Goal: Task Accomplishment & Management: Complete application form

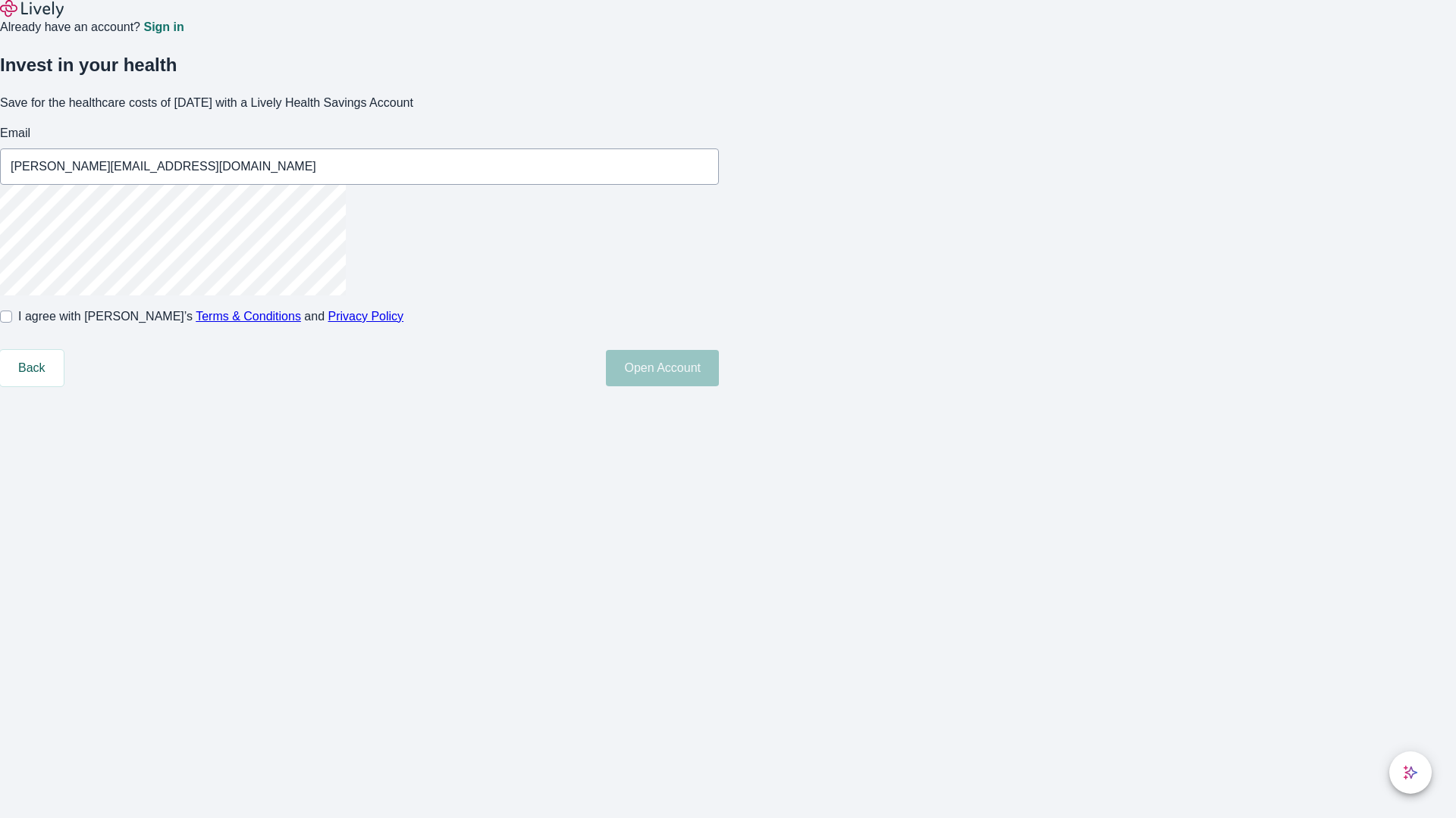
click at [12, 322] on input "I agree with Lively’s Terms & Conditions and Privacy Policy" at bounding box center [6, 317] width 12 height 12
checkbox input "true"
click at [719, 387] on button "Open Account" at bounding box center [662, 368] width 113 height 36
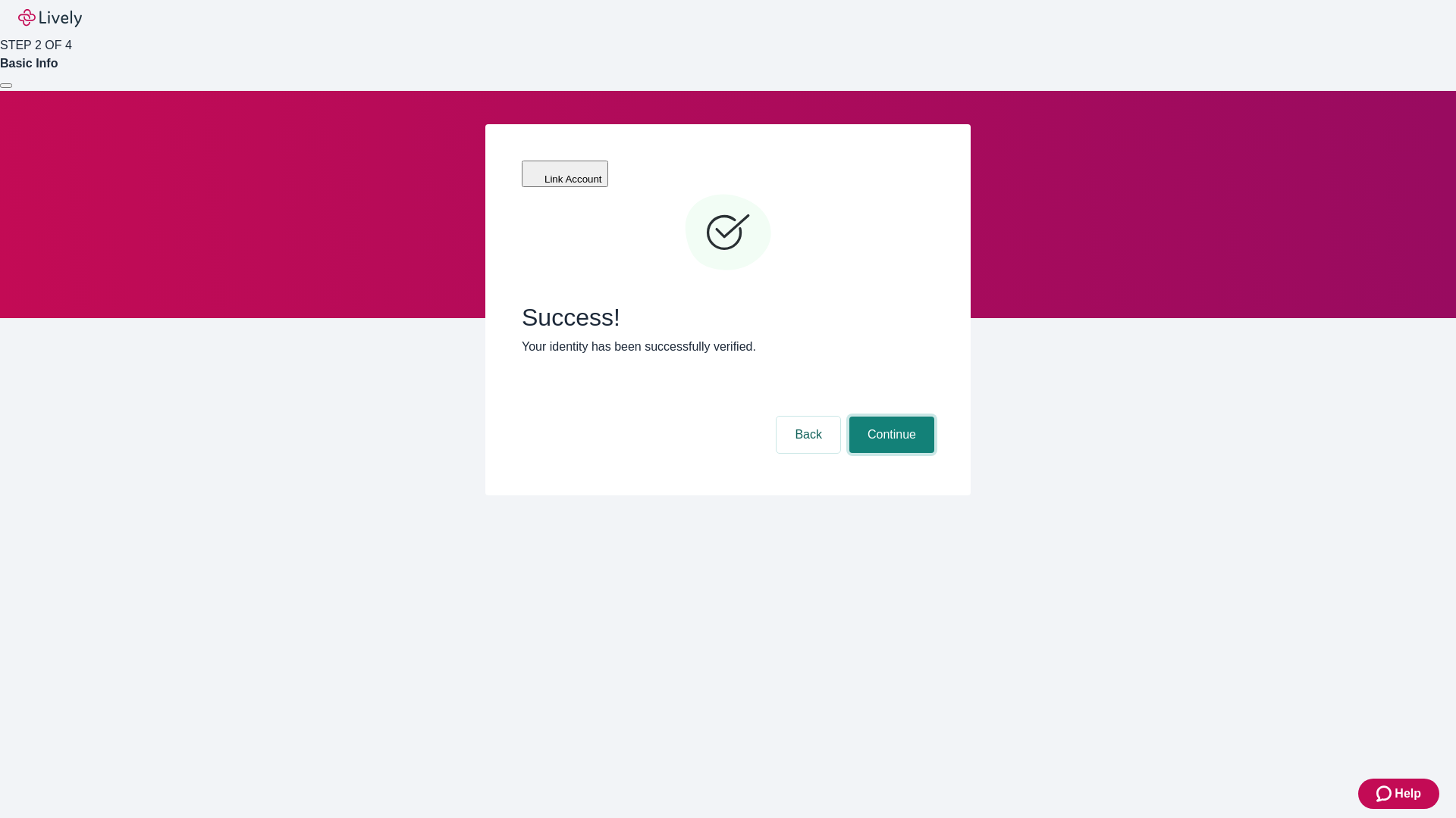
click at [889, 417] on button "Continue" at bounding box center [891, 435] width 85 height 36
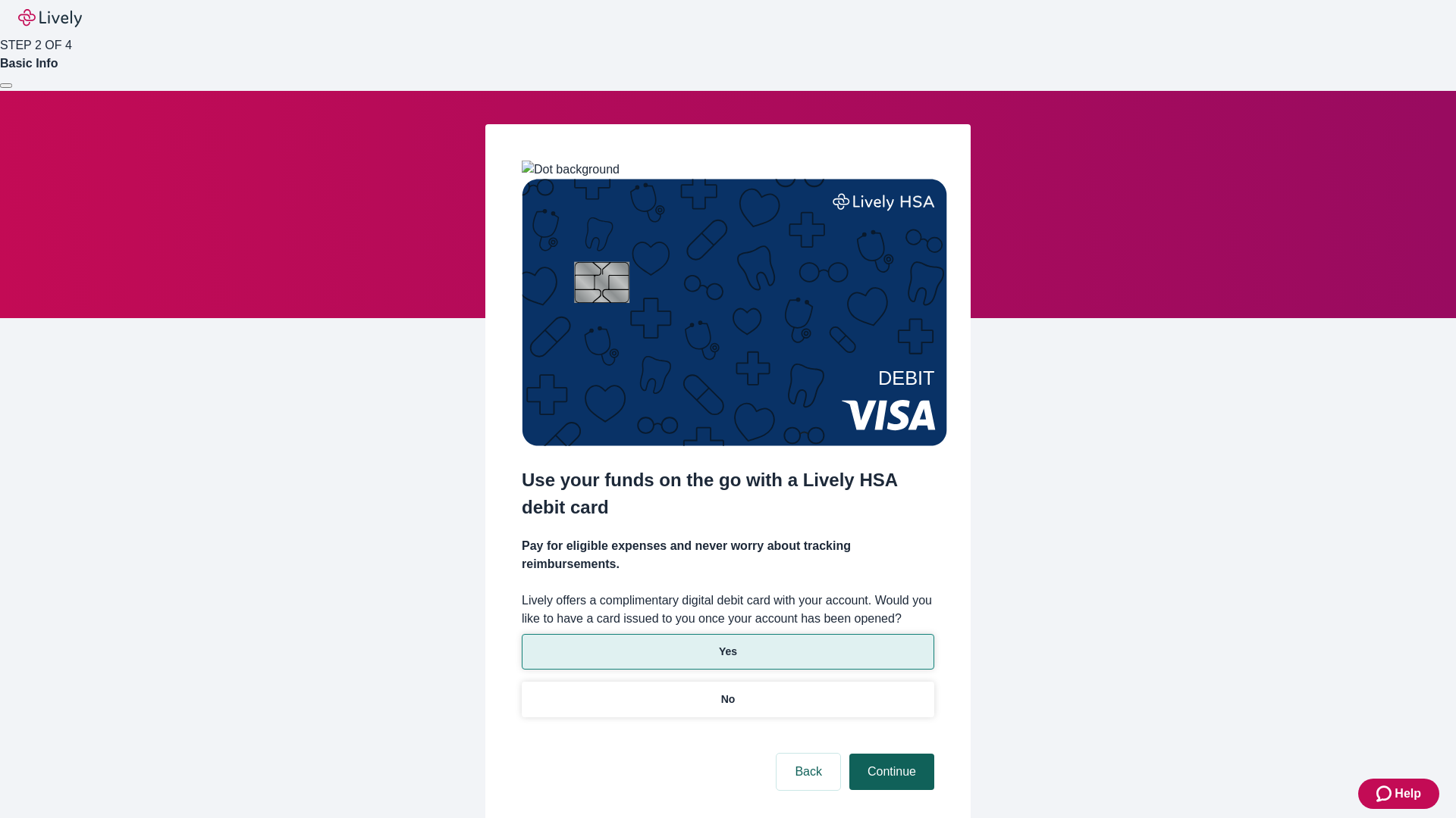
click at [728, 692] on p "No" at bounding box center [728, 699] width 14 height 16
click at [889, 754] on button "Continue" at bounding box center [891, 772] width 85 height 36
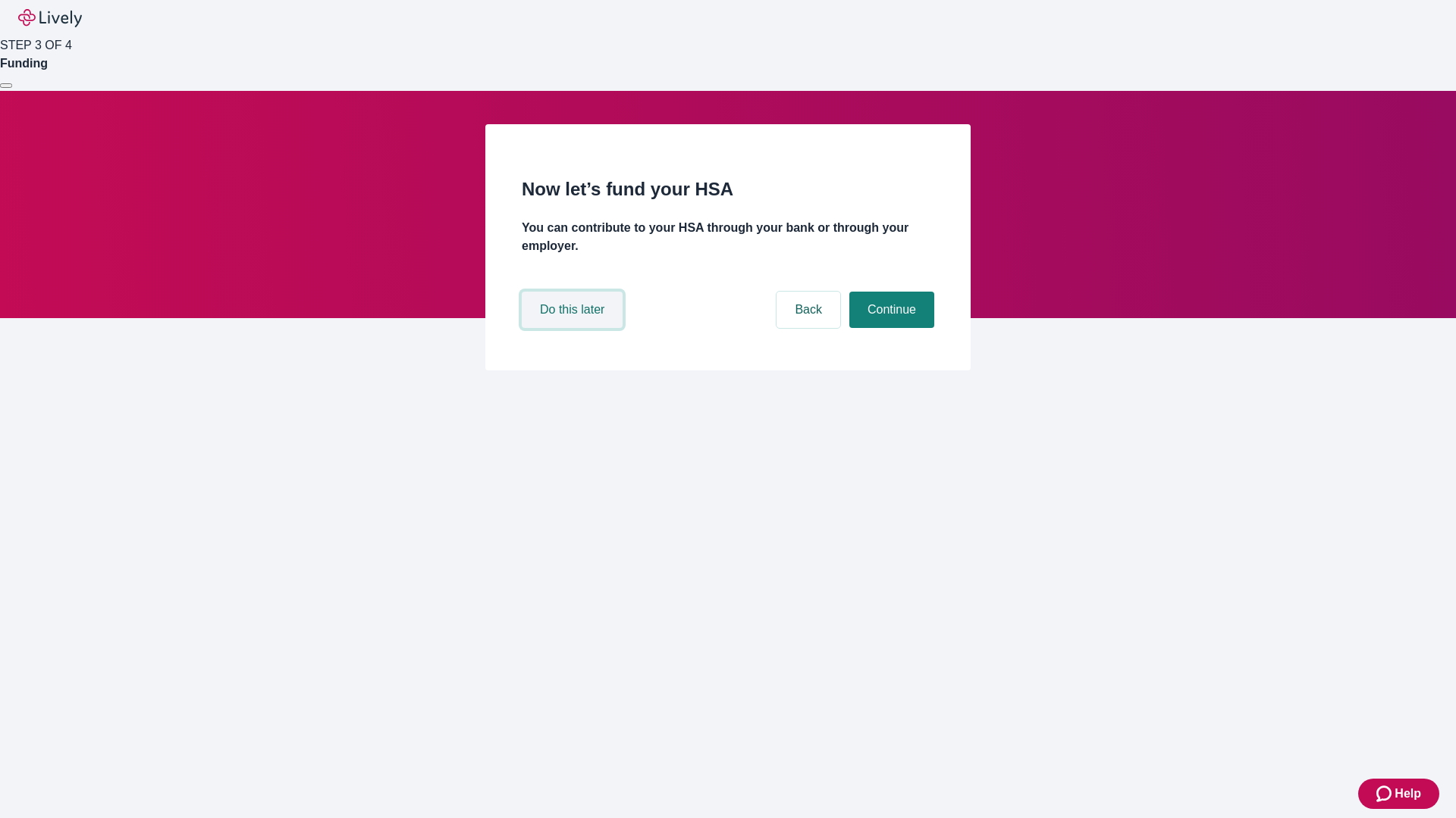
click at [574, 328] on button "Do this later" at bounding box center [571, 310] width 101 height 36
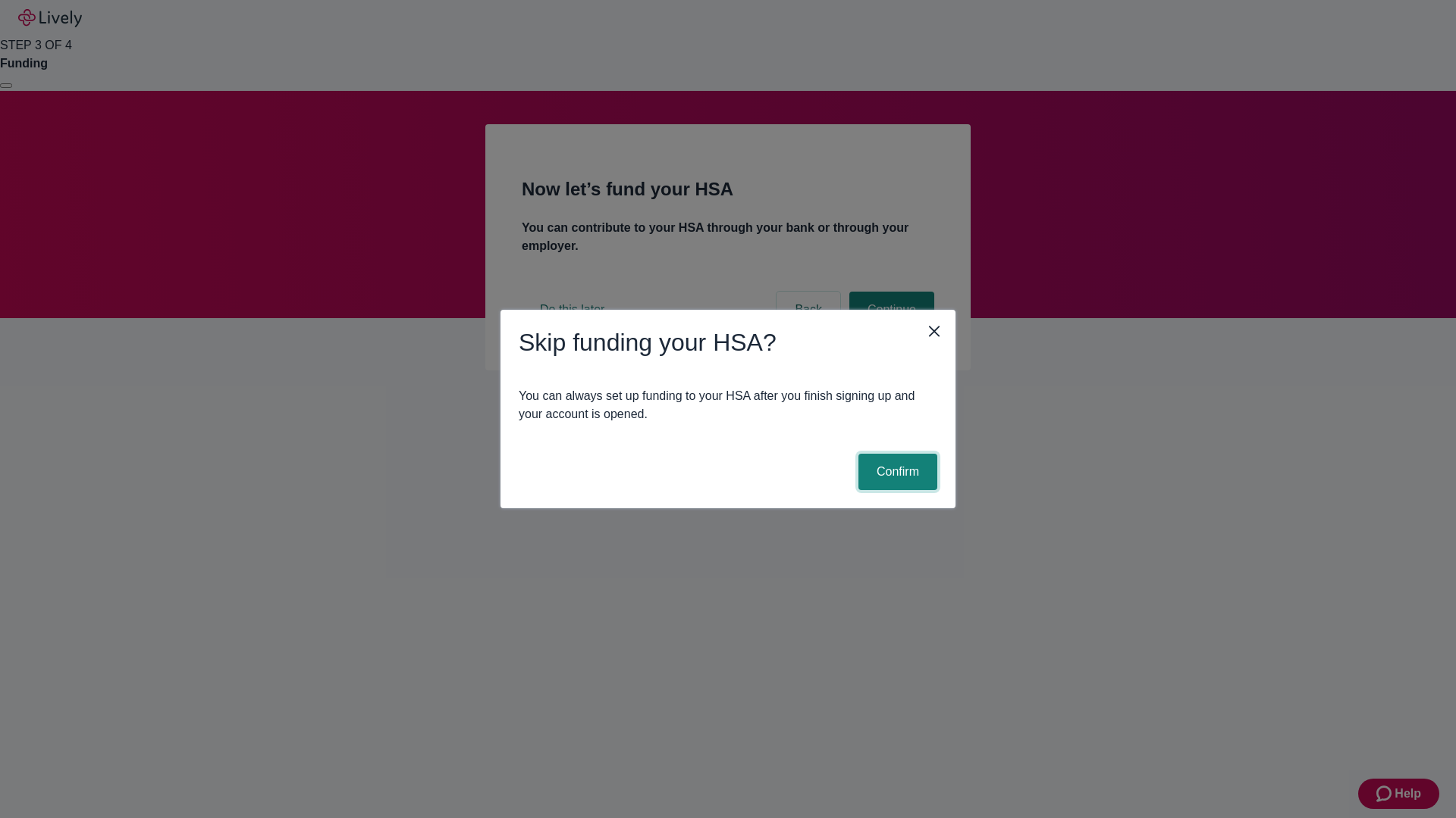
click at [895, 472] on button "Confirm" at bounding box center [898, 472] width 78 height 36
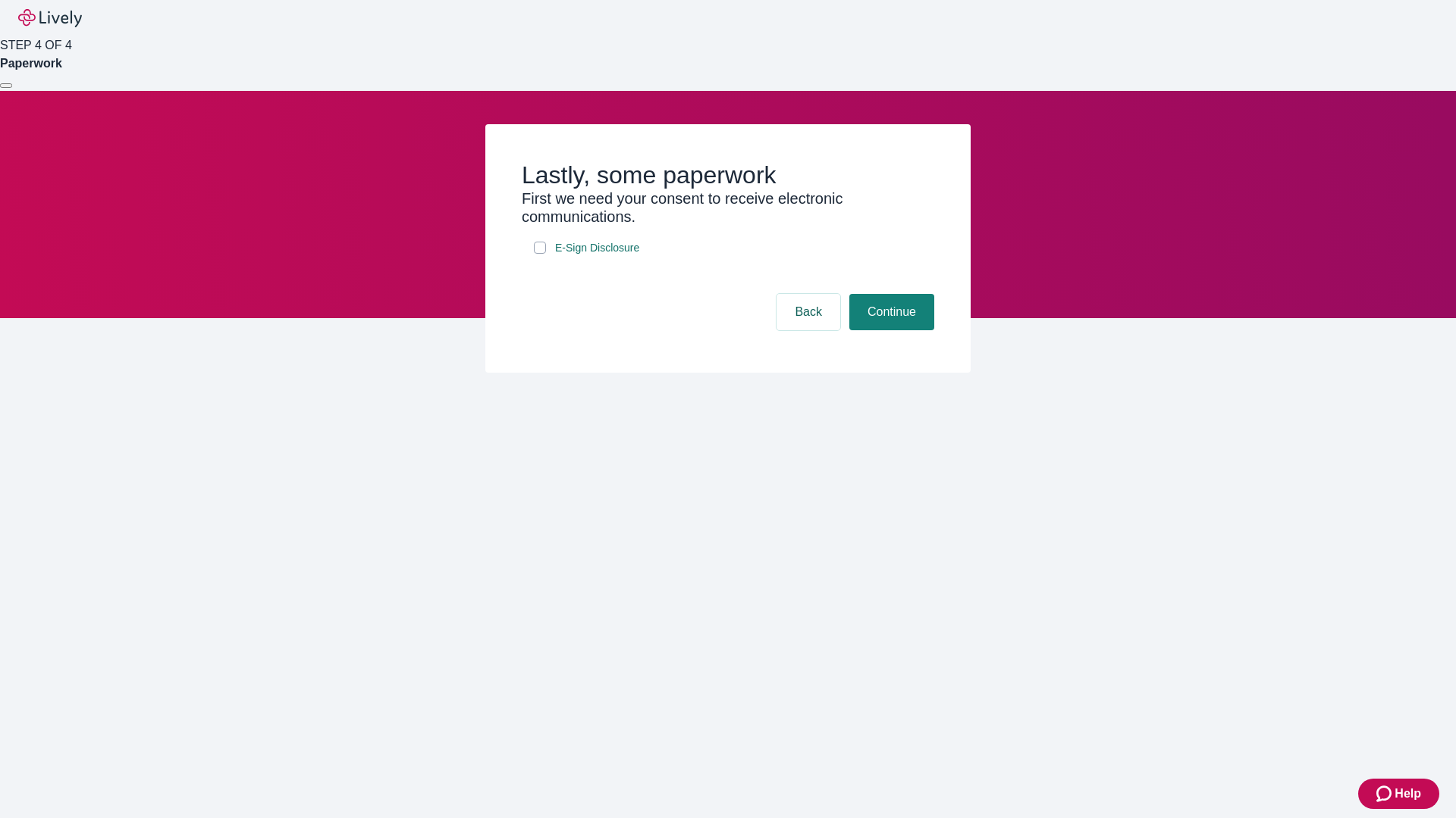
click at [540, 254] on input "E-Sign Disclosure" at bounding box center [540, 248] width 12 height 12
checkbox input "true"
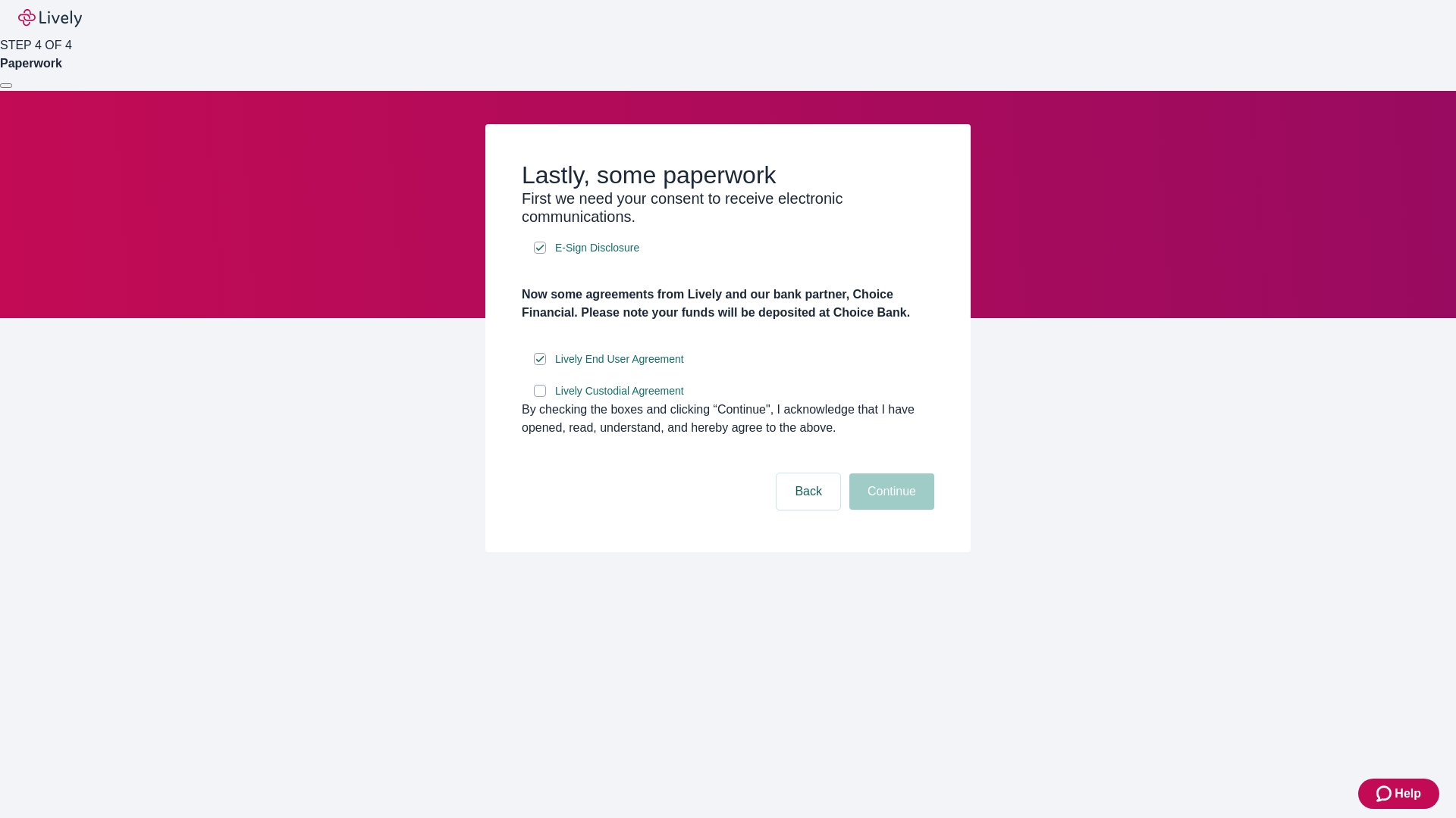
click at [540, 397] on input "Lively Custodial Agreement" at bounding box center [540, 390] width 12 height 12
checkbox input "true"
click at [889, 510] on button "Continue" at bounding box center [891, 492] width 85 height 36
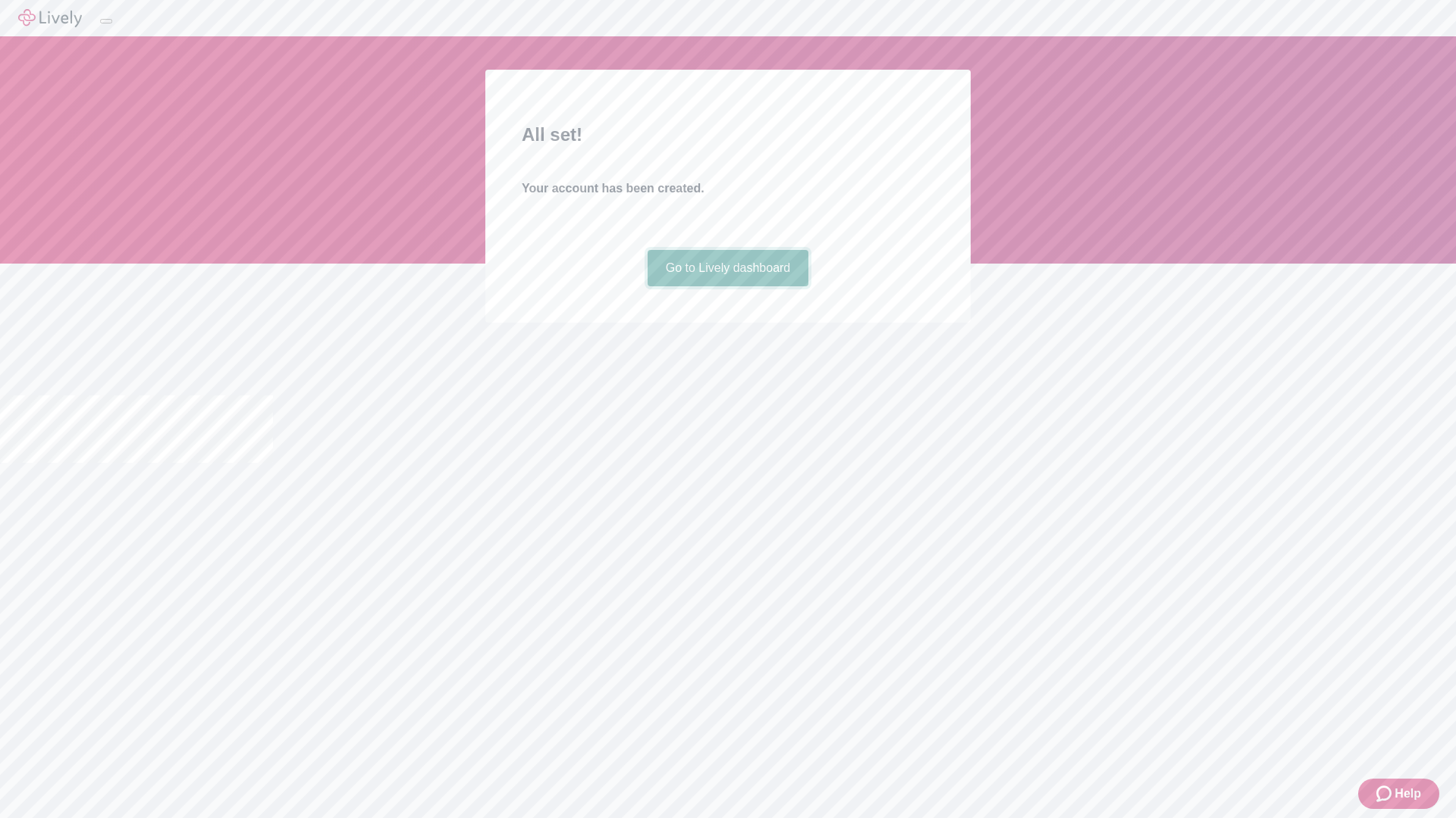
click at [728, 286] on link "Go to Lively dashboard" at bounding box center [728, 268] width 162 height 36
